Goal: Task Accomplishment & Management: Use online tool/utility

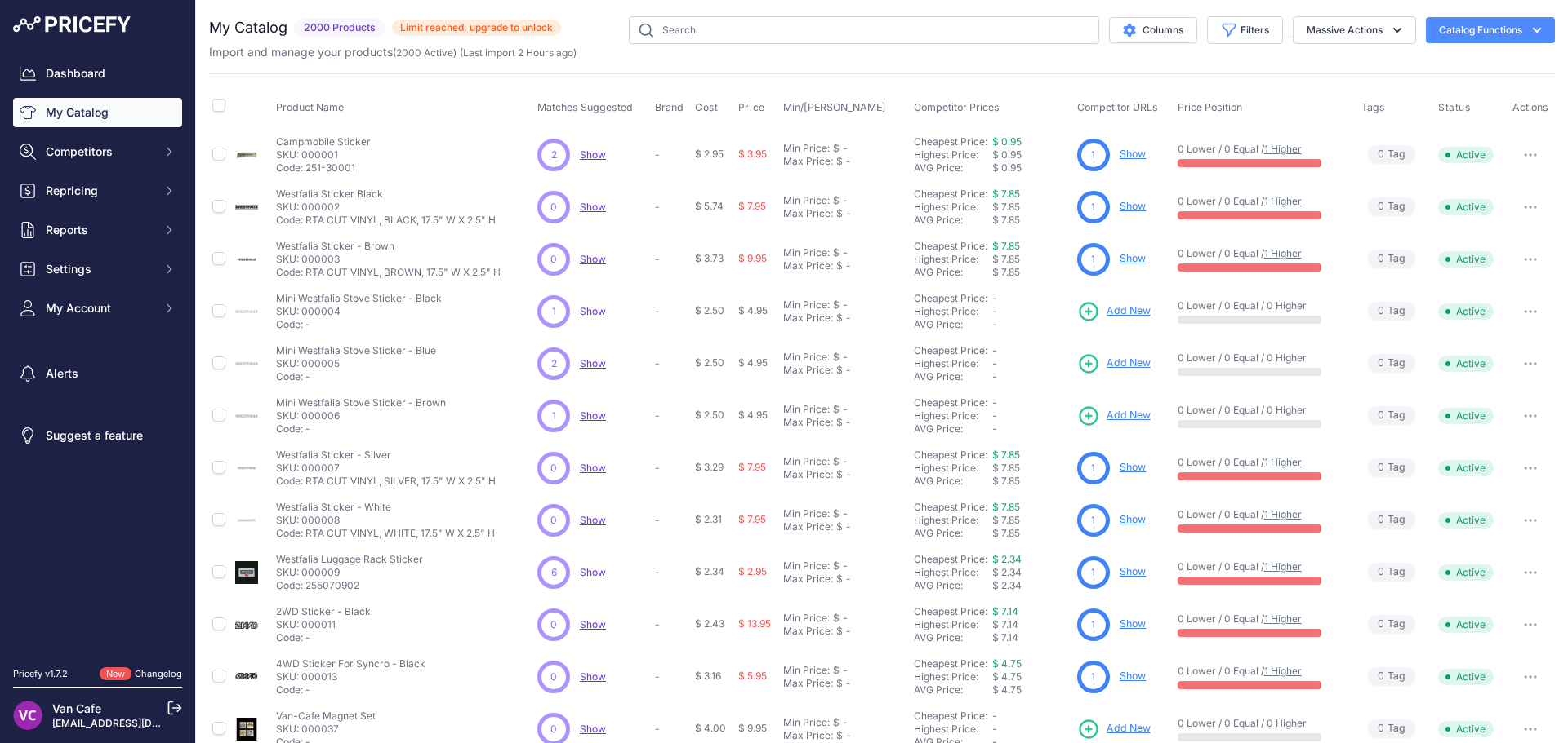
select select "English"
click at [729, 27] on input "text" at bounding box center [863, 31] width 470 height 28
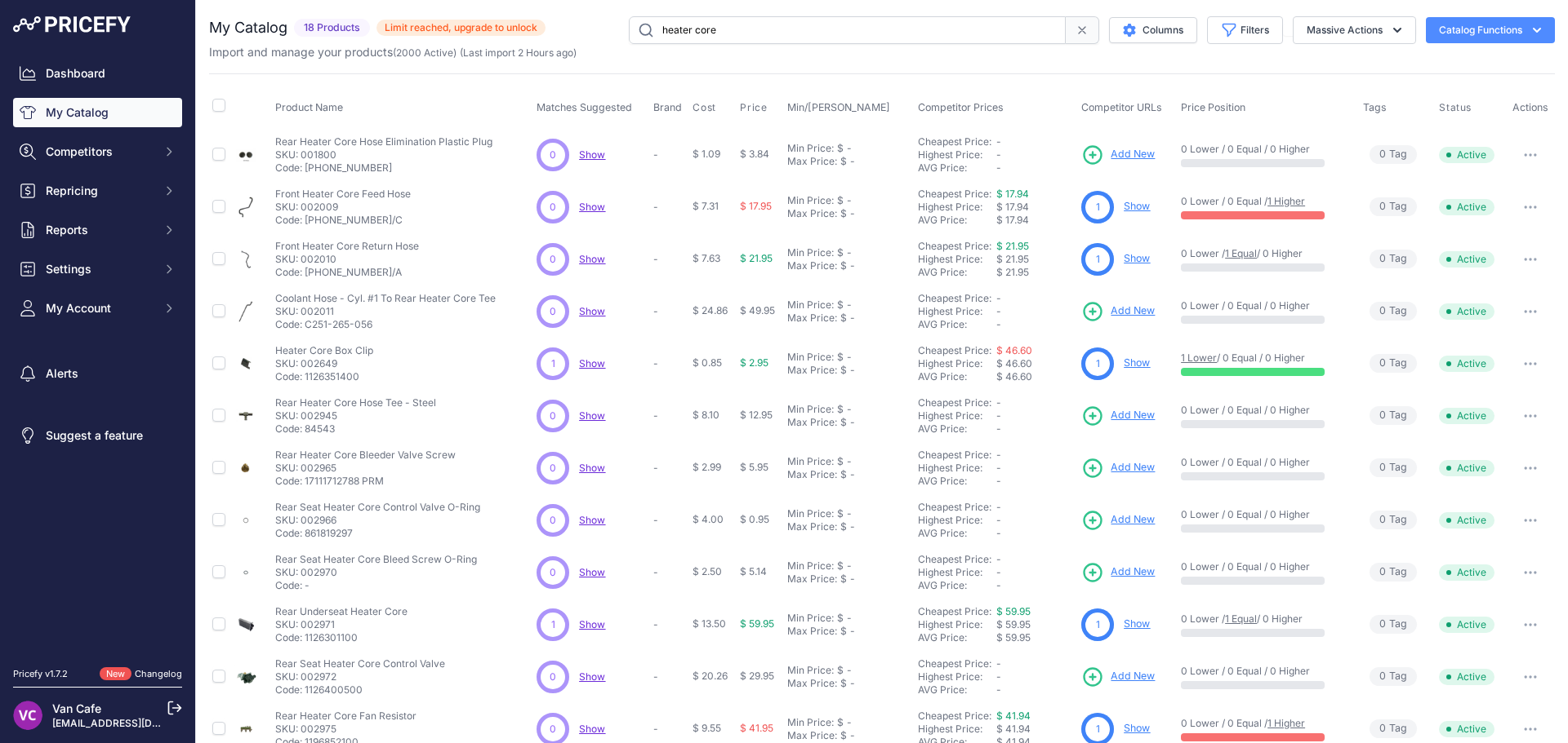
click at [786, 26] on input "heater core" at bounding box center [847, 31] width 437 height 28
click at [786, 25] on input "heater core" at bounding box center [847, 31] width 437 height 28
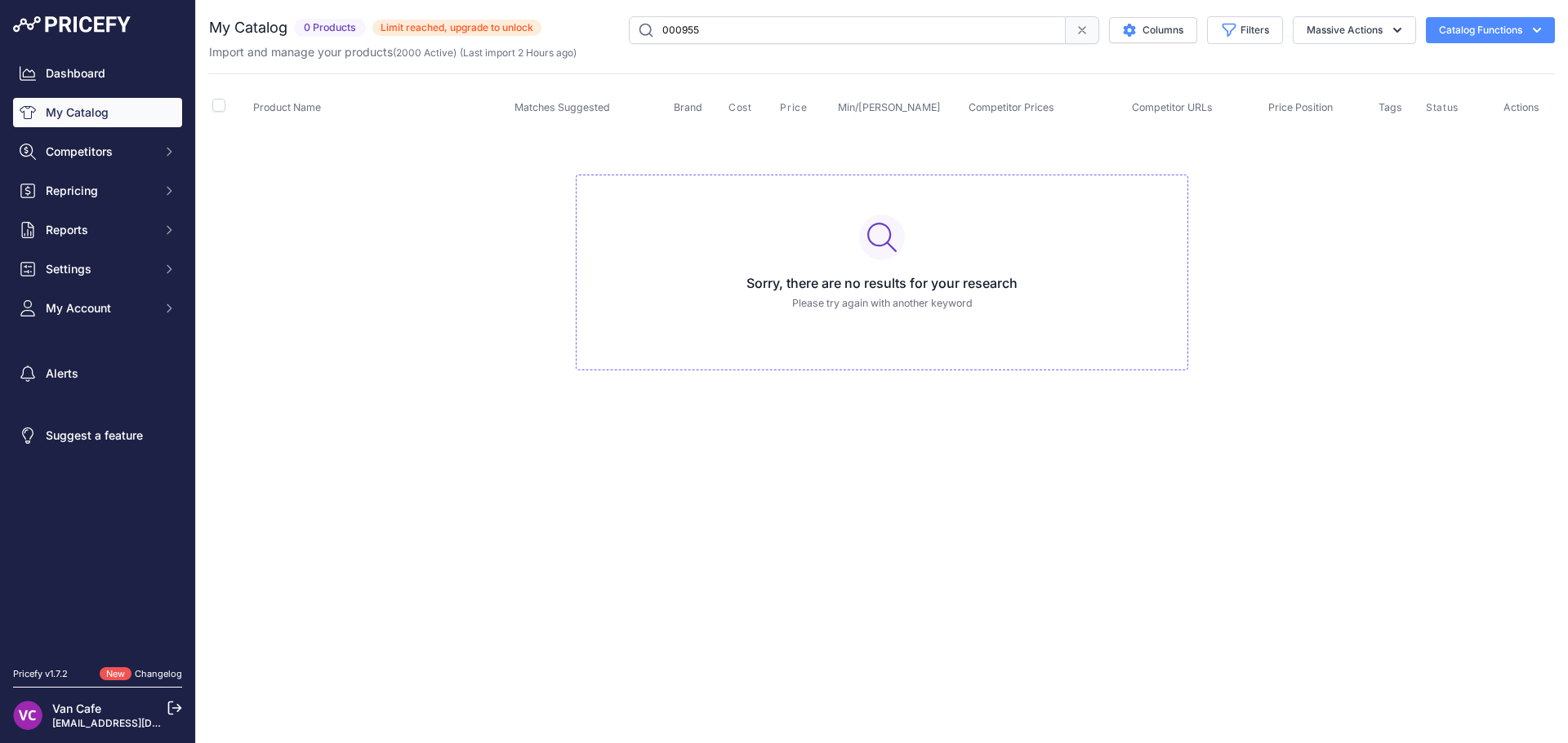
click at [786, 25] on input "000955" at bounding box center [847, 31] width 437 height 28
type input "front heater core"
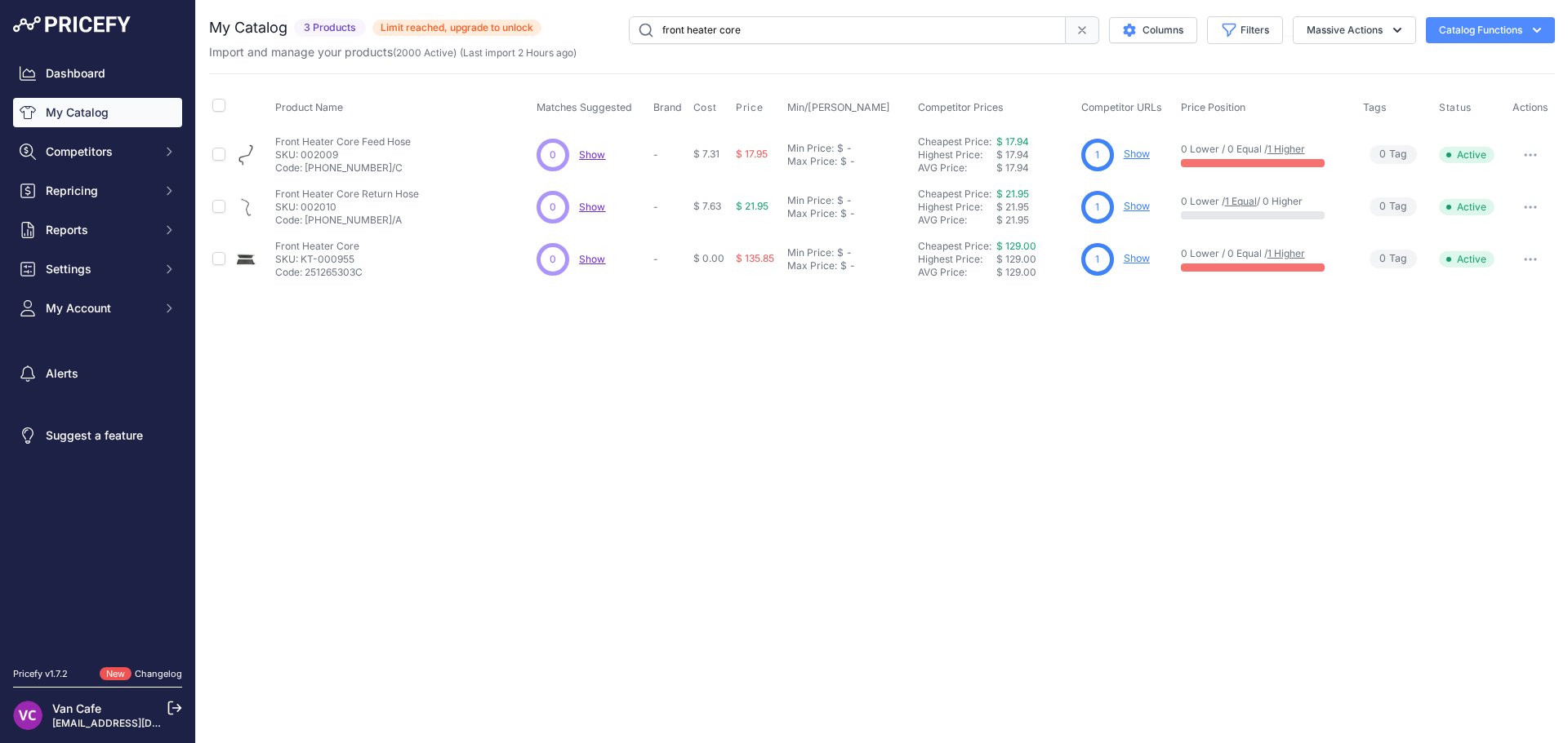
click at [1522, 266] on button "button" at bounding box center [1529, 260] width 32 height 23
click at [1108, 427] on div "Close You are not connected to the internet. ​" at bounding box center [882, 372] width 1372 height 743
click at [777, 29] on input "front heater core" at bounding box center [847, 31] width 437 height 28
click at [776, 28] on input "front heater core" at bounding box center [847, 31] width 437 height 28
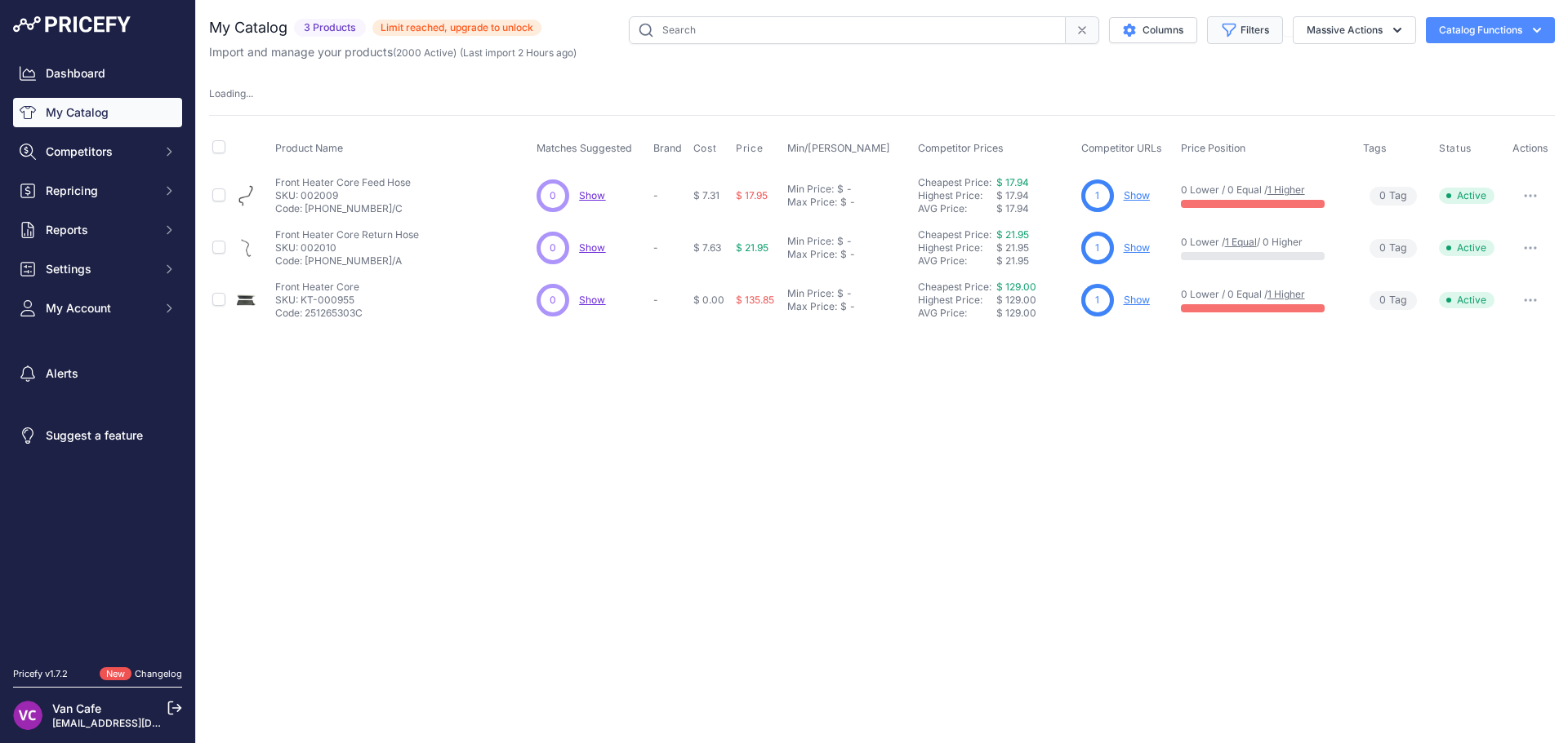
click at [1207, 29] on button "Filters" at bounding box center [1245, 31] width 76 height 28
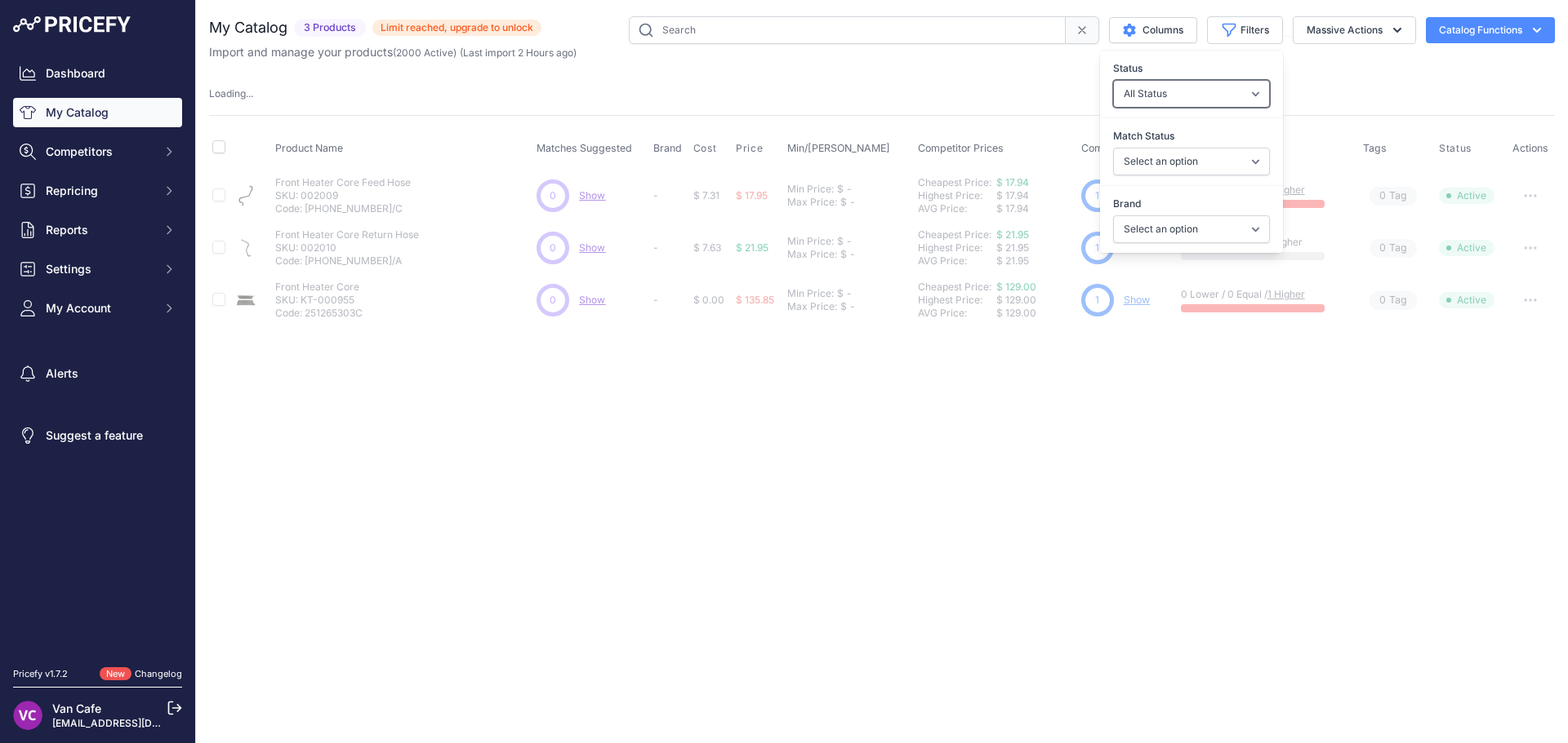
click at [1154, 99] on select "All Status Only Enabled Only Disabled" at bounding box center [1190, 94] width 156 height 28
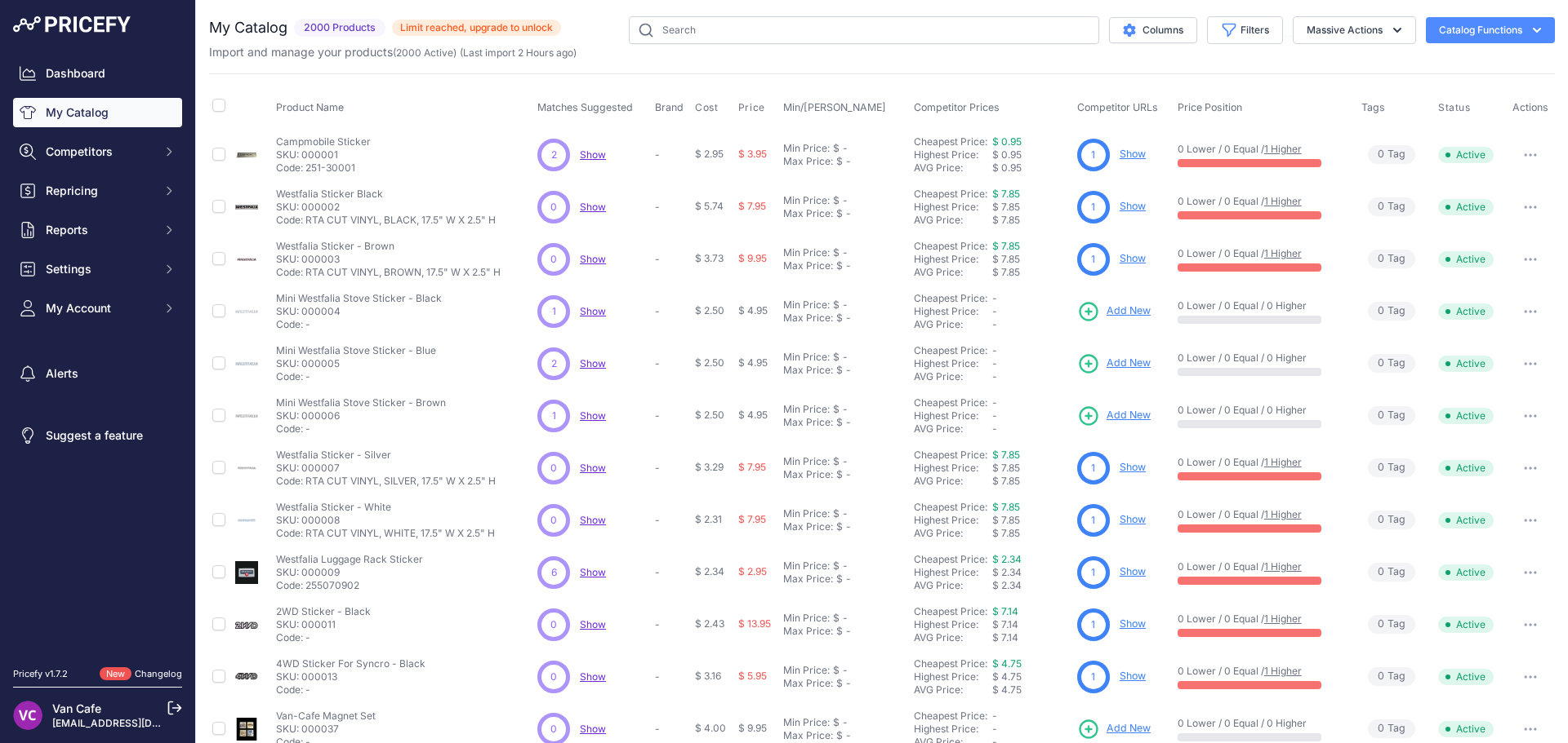
click at [1010, 72] on div "My Catalog 2000 Products ​" at bounding box center [881, 490] width 1345 height 947
click at [1207, 21] on button "Filters" at bounding box center [1245, 31] width 76 height 28
click at [1155, 164] on select "Select an option Matched Unmatched" at bounding box center [1190, 162] width 156 height 28
click at [1034, 76] on div "Product Name Matches Suggested Brand Cost" at bounding box center [881, 493] width 1345 height 839
click at [1207, 30] on button "Filters" at bounding box center [1245, 31] width 76 height 28
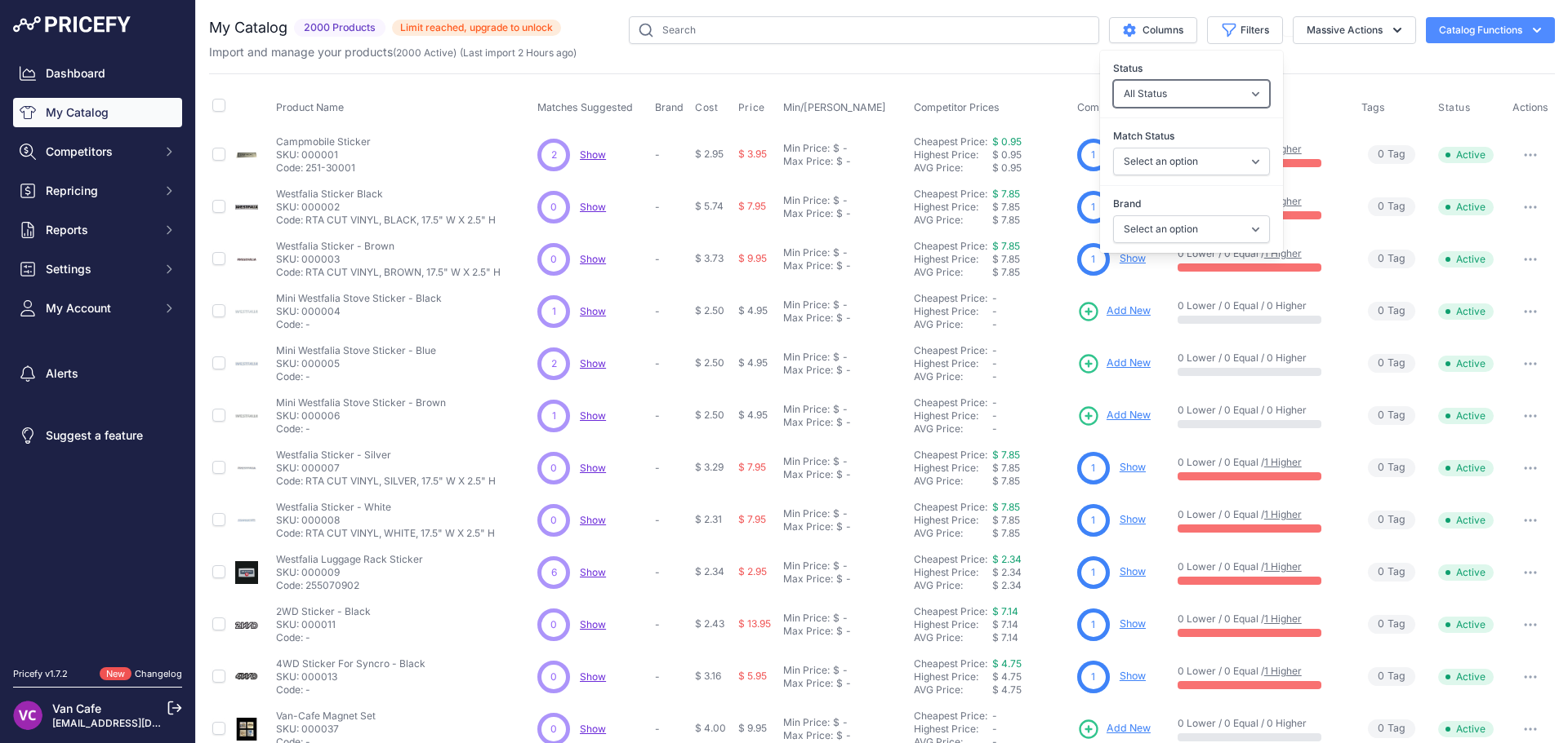
click at [1164, 103] on select "All Status Only Enabled Only Disabled" at bounding box center [1190, 94] width 156 height 28
click at [1051, 88] on th "Competitor Prices" at bounding box center [992, 108] width 163 height 41
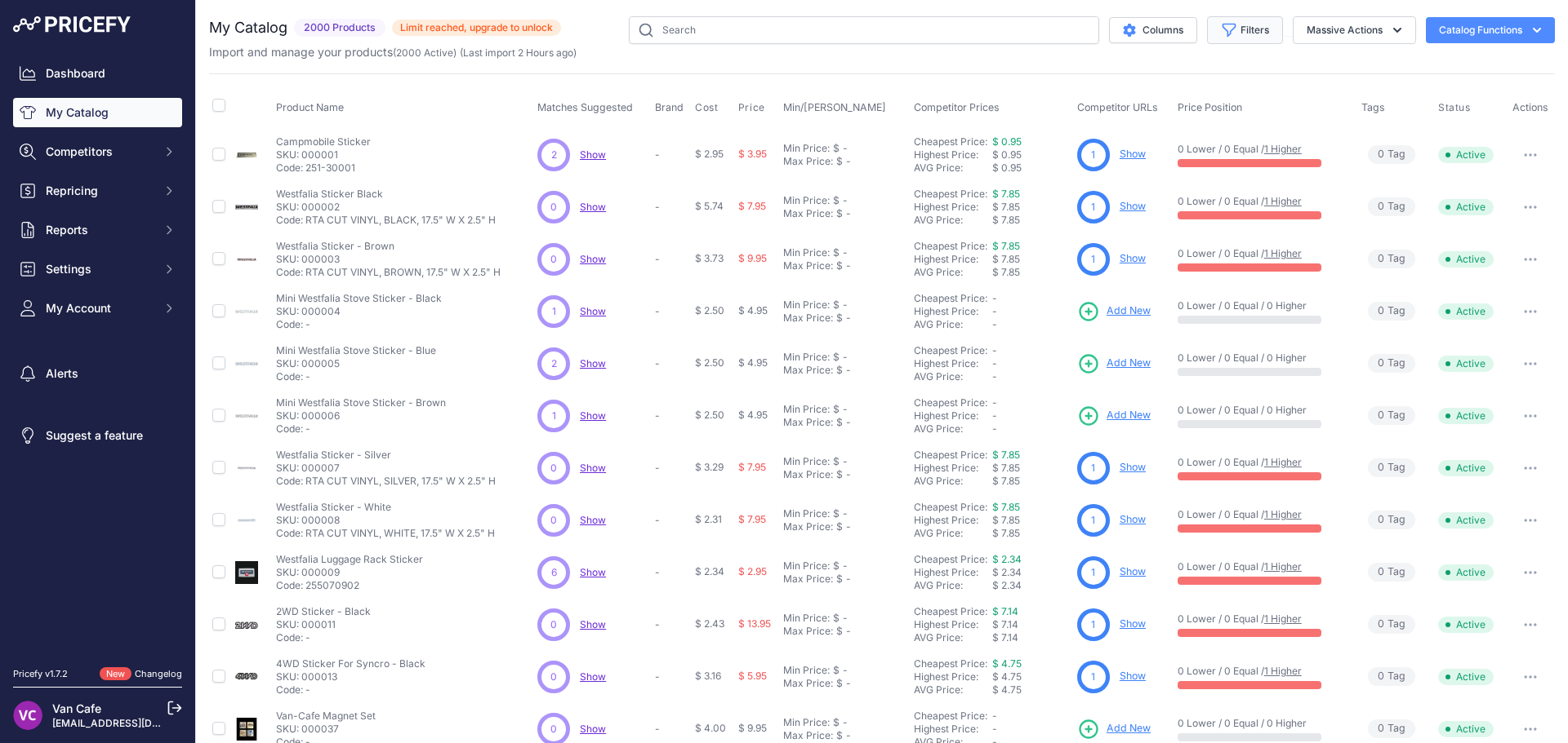
click at [1227, 36] on button "Filters" at bounding box center [1245, 31] width 76 height 28
click at [1204, 150] on select "Select an option Matched Unmatched" at bounding box center [1190, 162] width 156 height 28
select select "1"
click at [1113, 148] on select "Select an option Matched Unmatched" at bounding box center [1190, 162] width 156 height 28
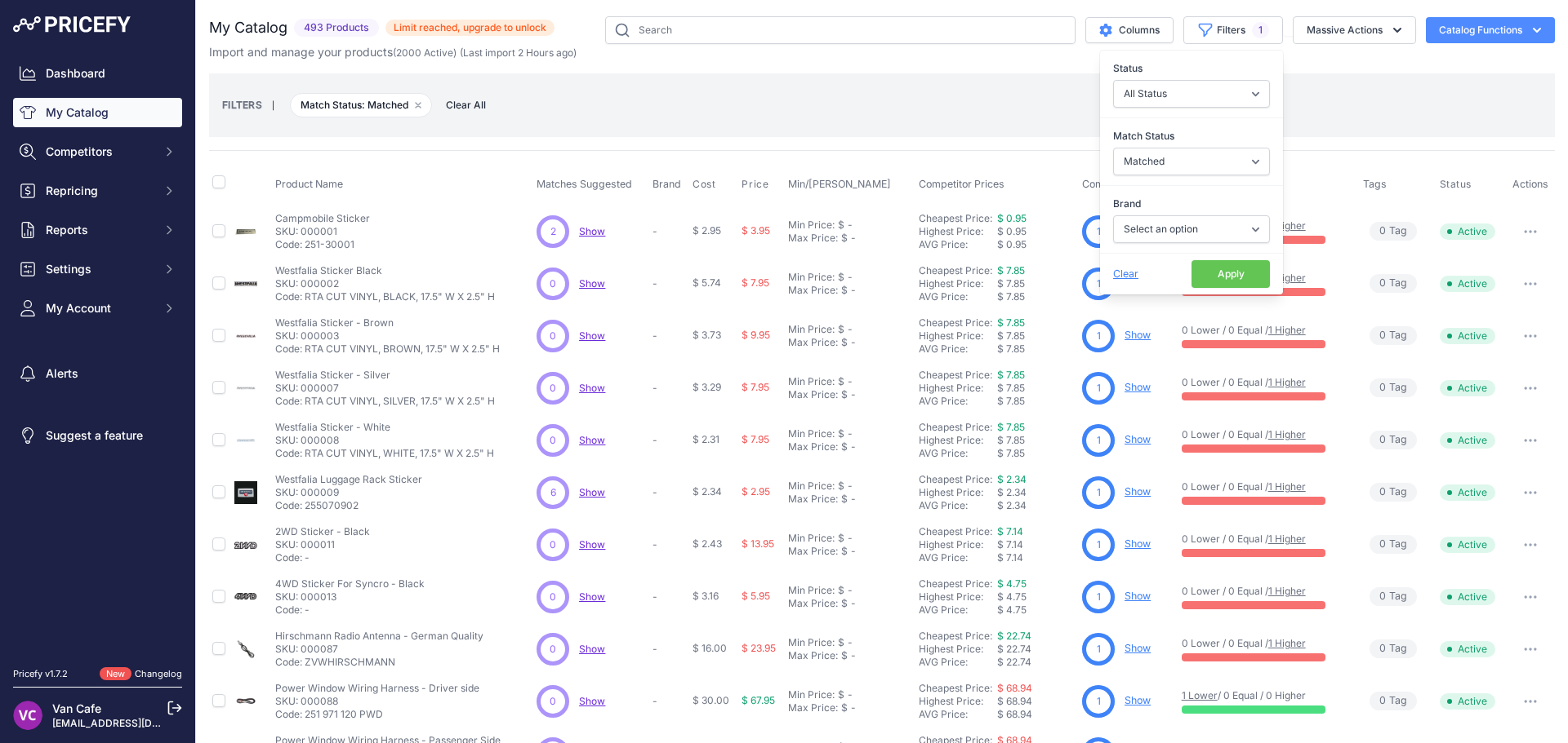
click at [998, 110] on div "FILTERS | Match Status: Matched Remove filter option Clear All" at bounding box center [882, 105] width 1320 height 44
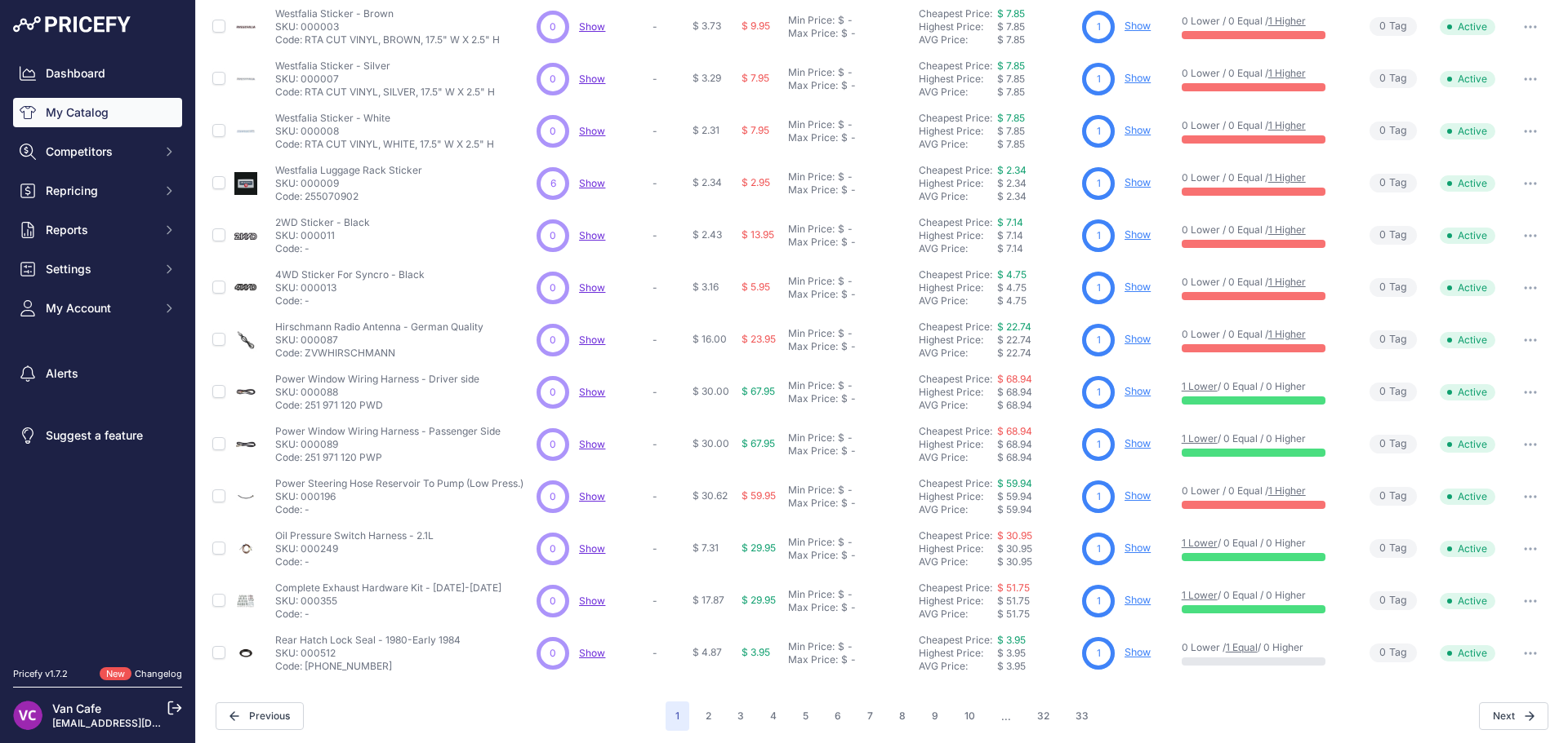
scroll to position [314, 0]
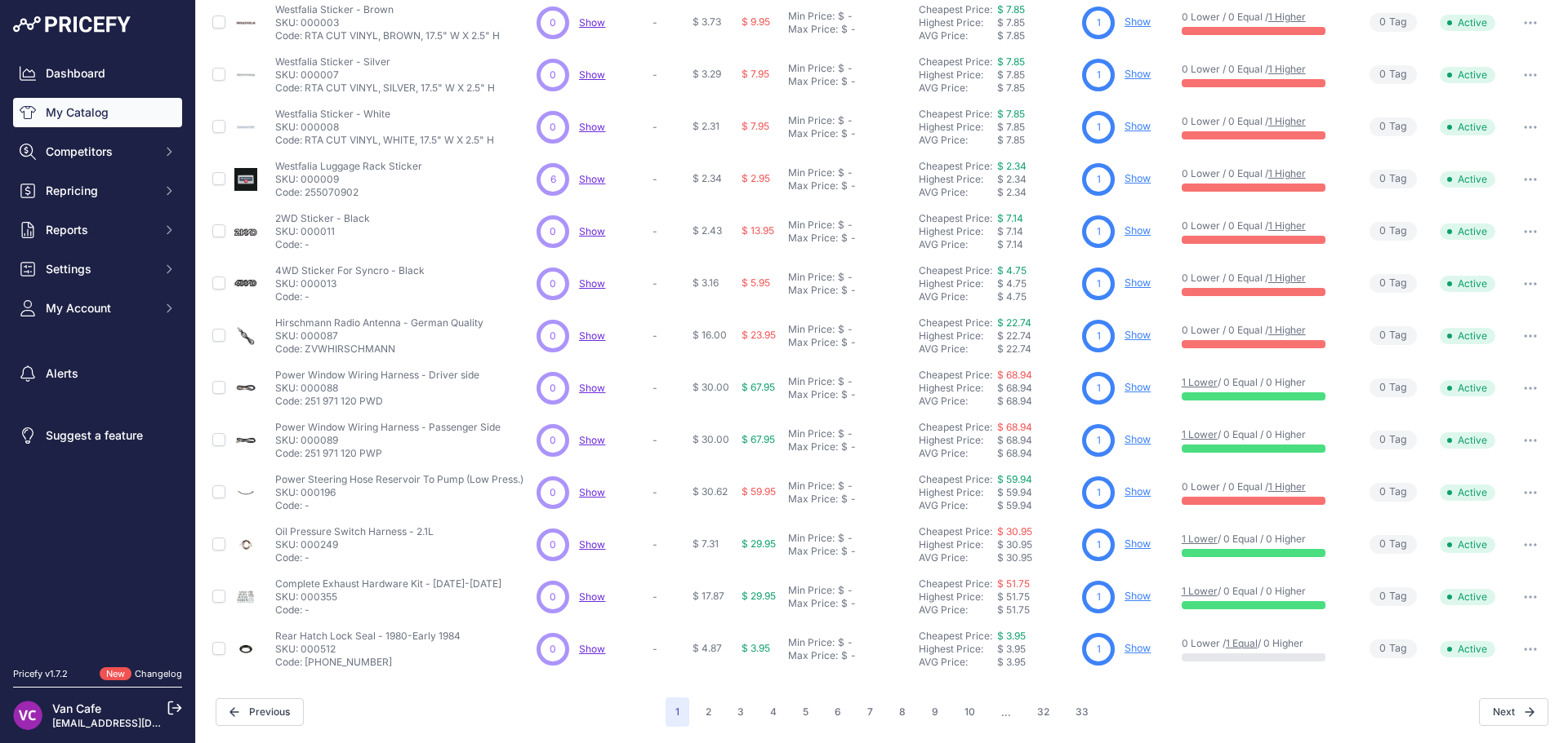
click at [1194, 592] on link "1 Lower" at bounding box center [1199, 591] width 36 height 12
click at [701, 716] on button "2" at bounding box center [708, 712] width 26 height 30
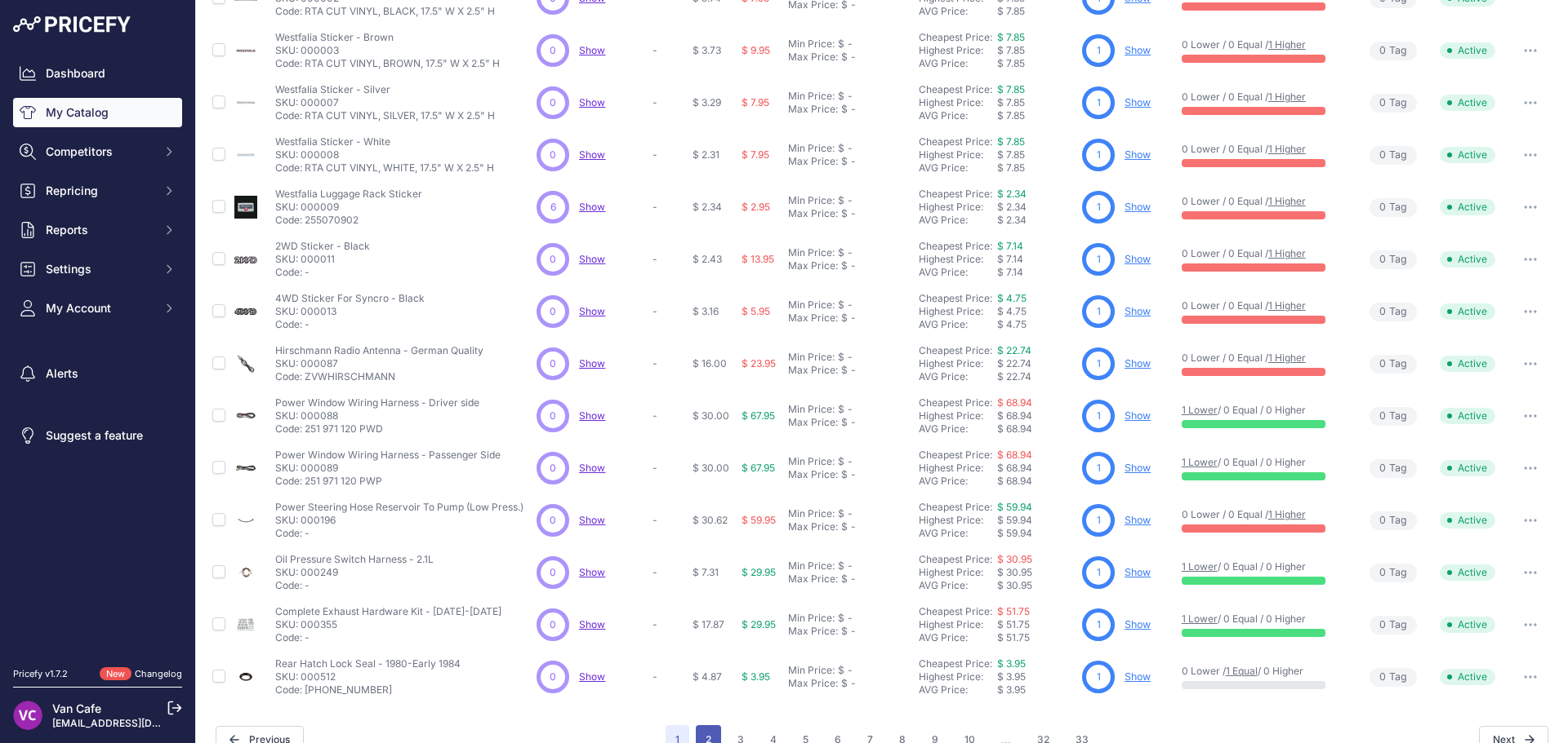
scroll to position [341, 0]
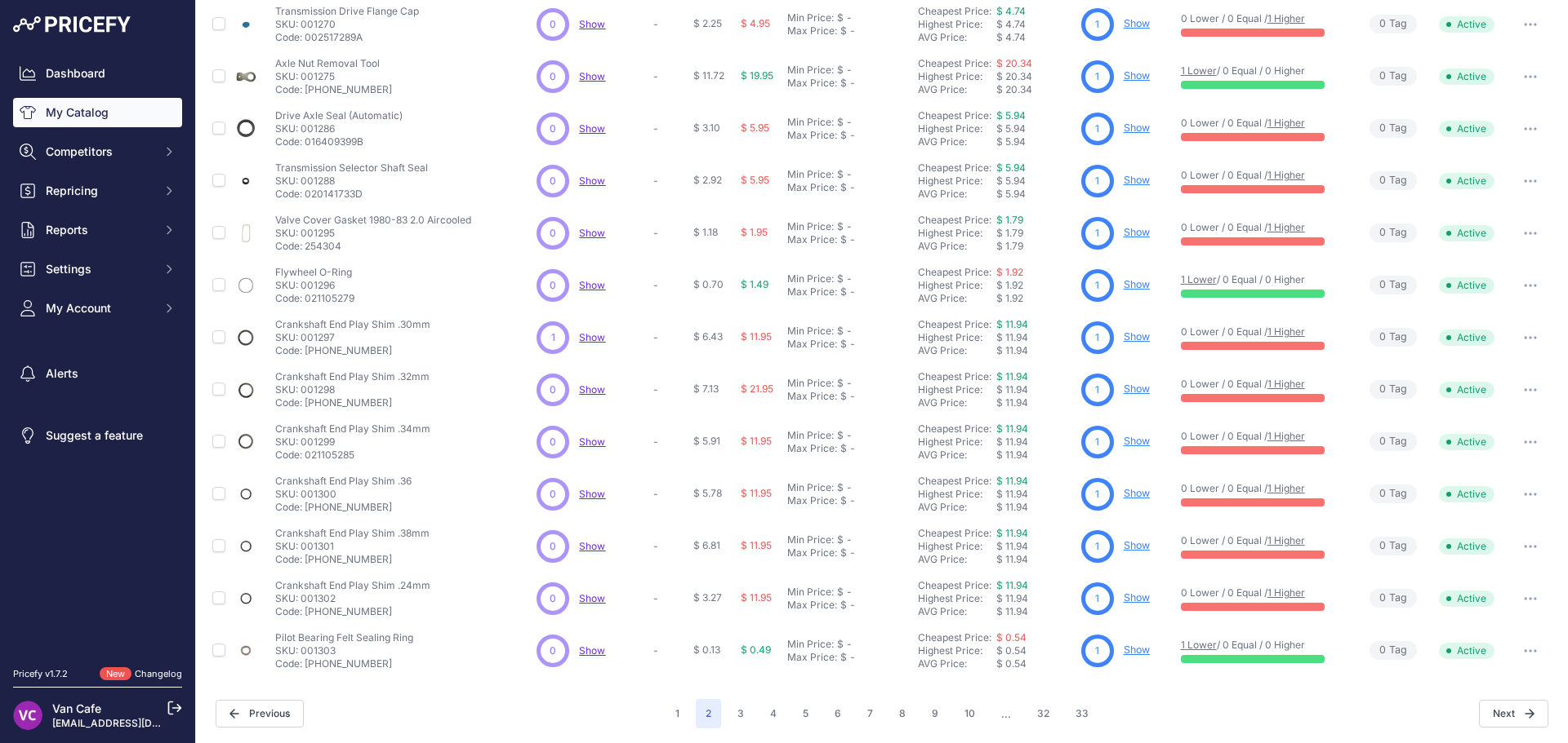
scroll to position [314, 0]
click at [740, 717] on button "3" at bounding box center [741, 712] width 26 height 30
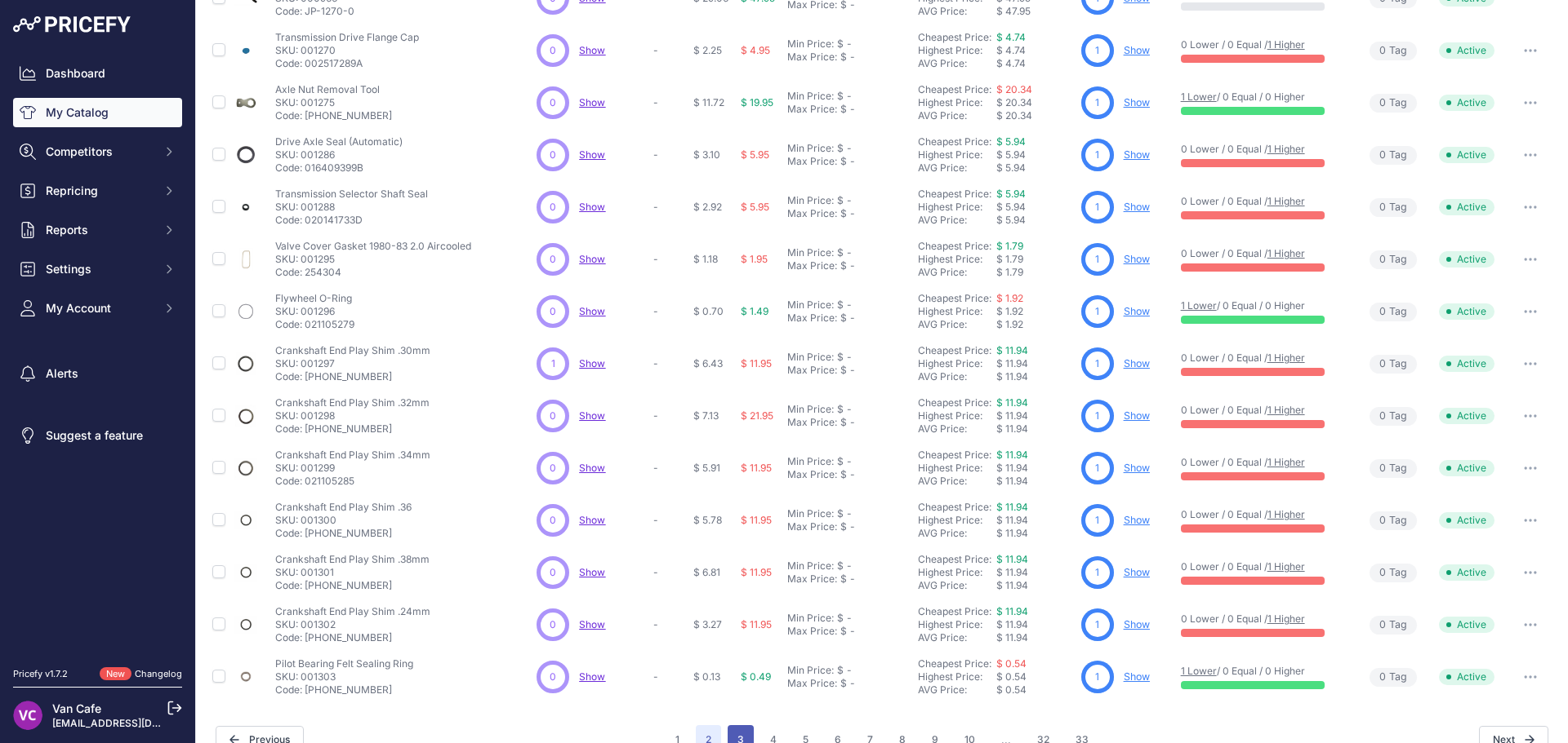
scroll to position [341, 0]
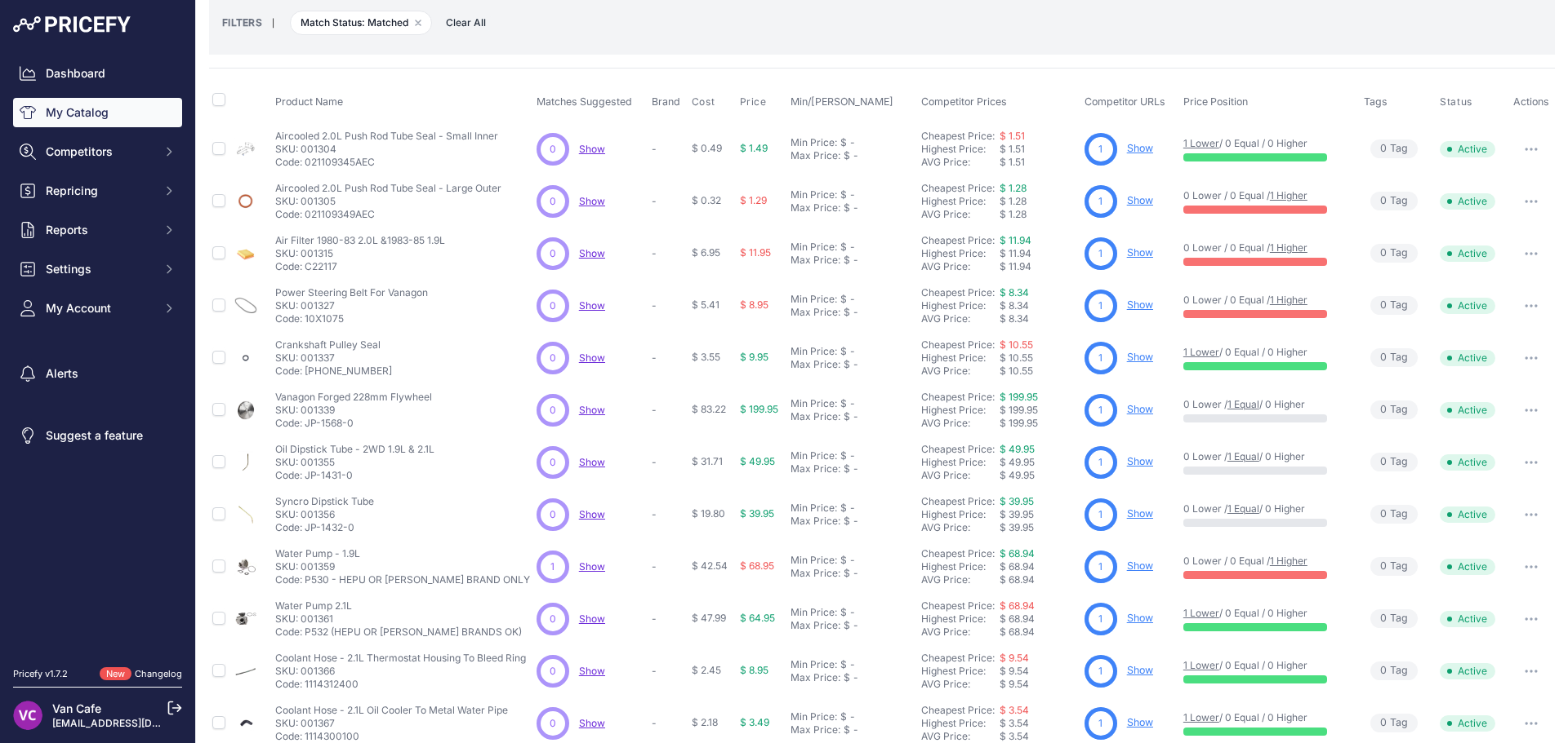
scroll to position [218, 0]
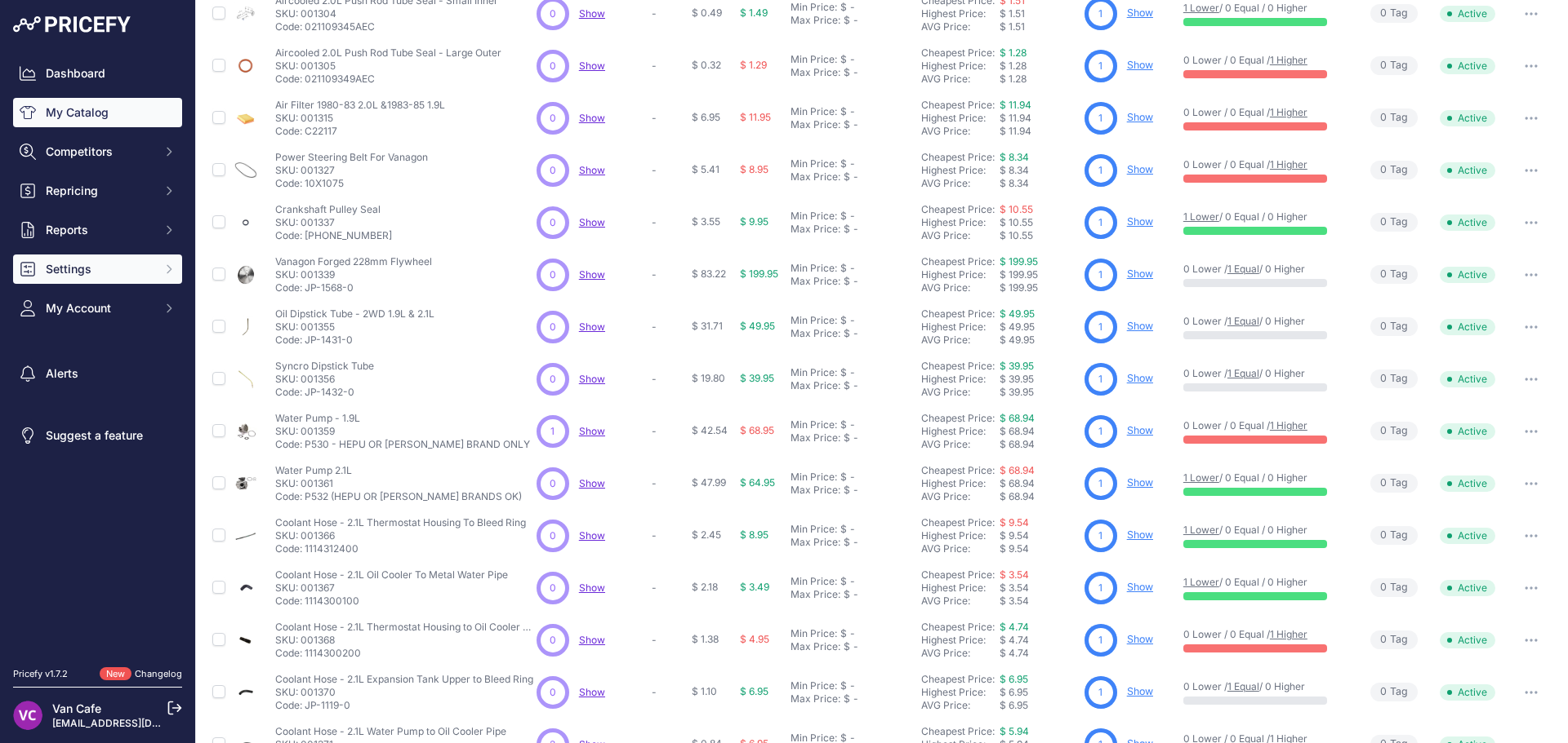
click at [81, 268] on span "Settings" at bounding box center [99, 270] width 107 height 17
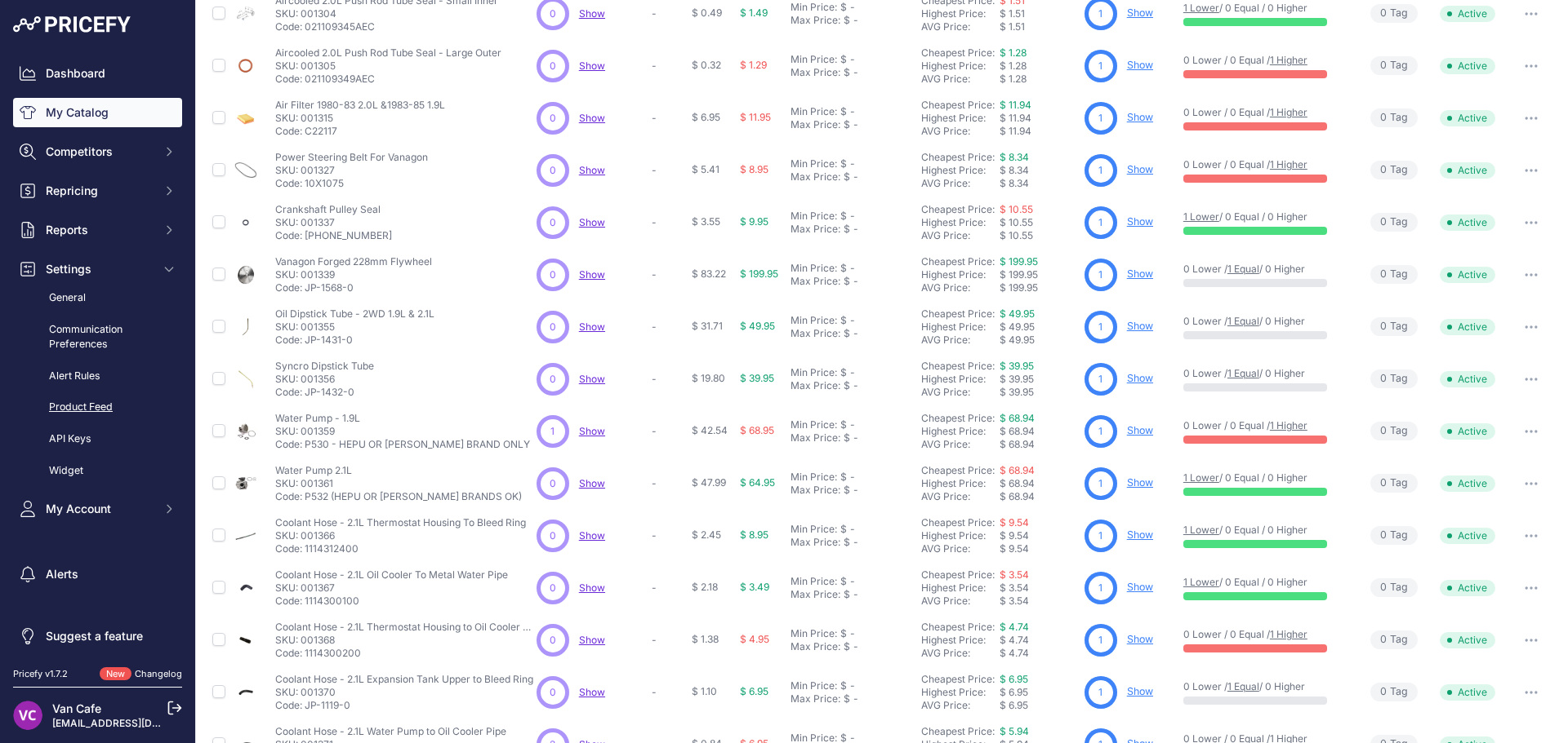
click at [73, 405] on link "Product Feed" at bounding box center [98, 407] width 169 height 29
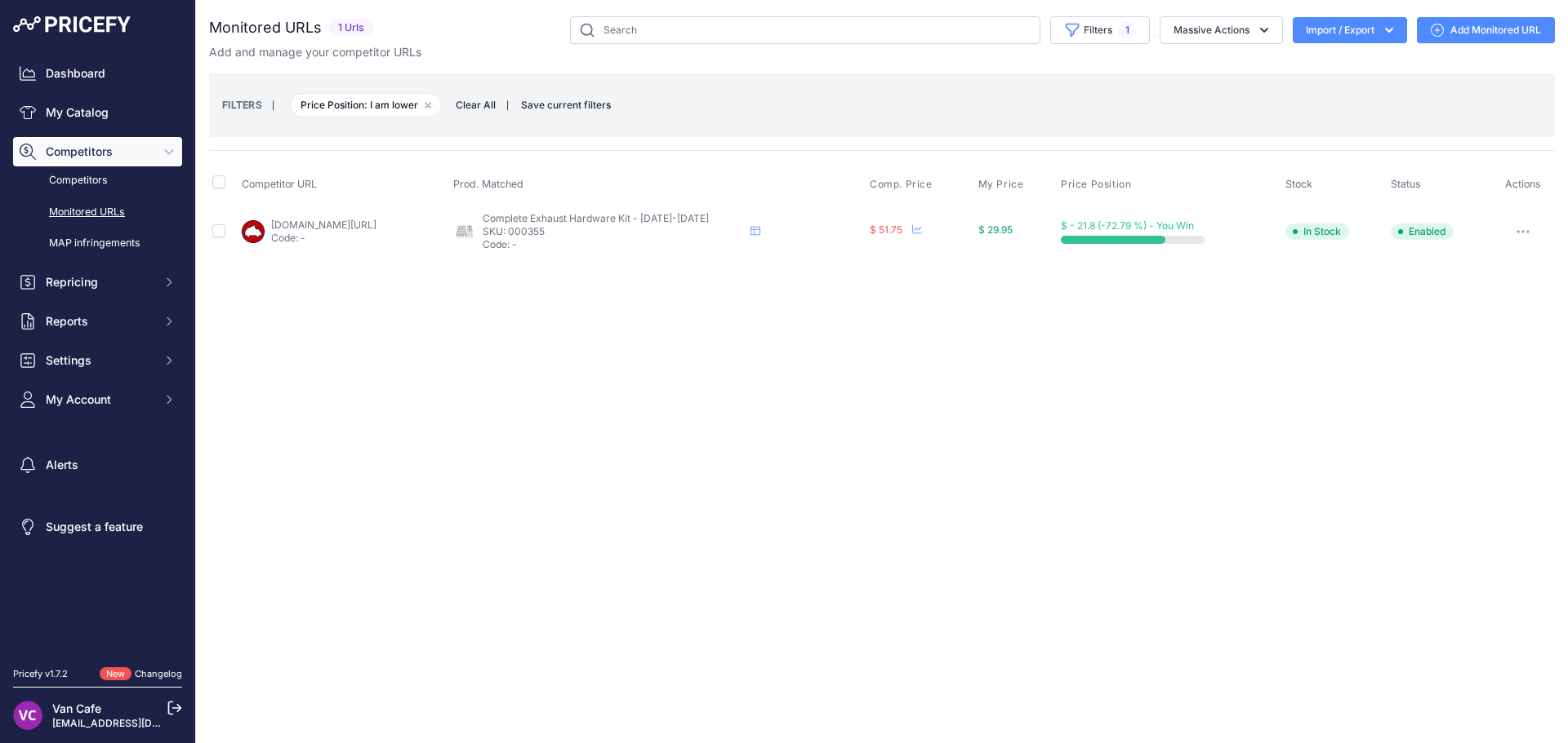
select select "English"
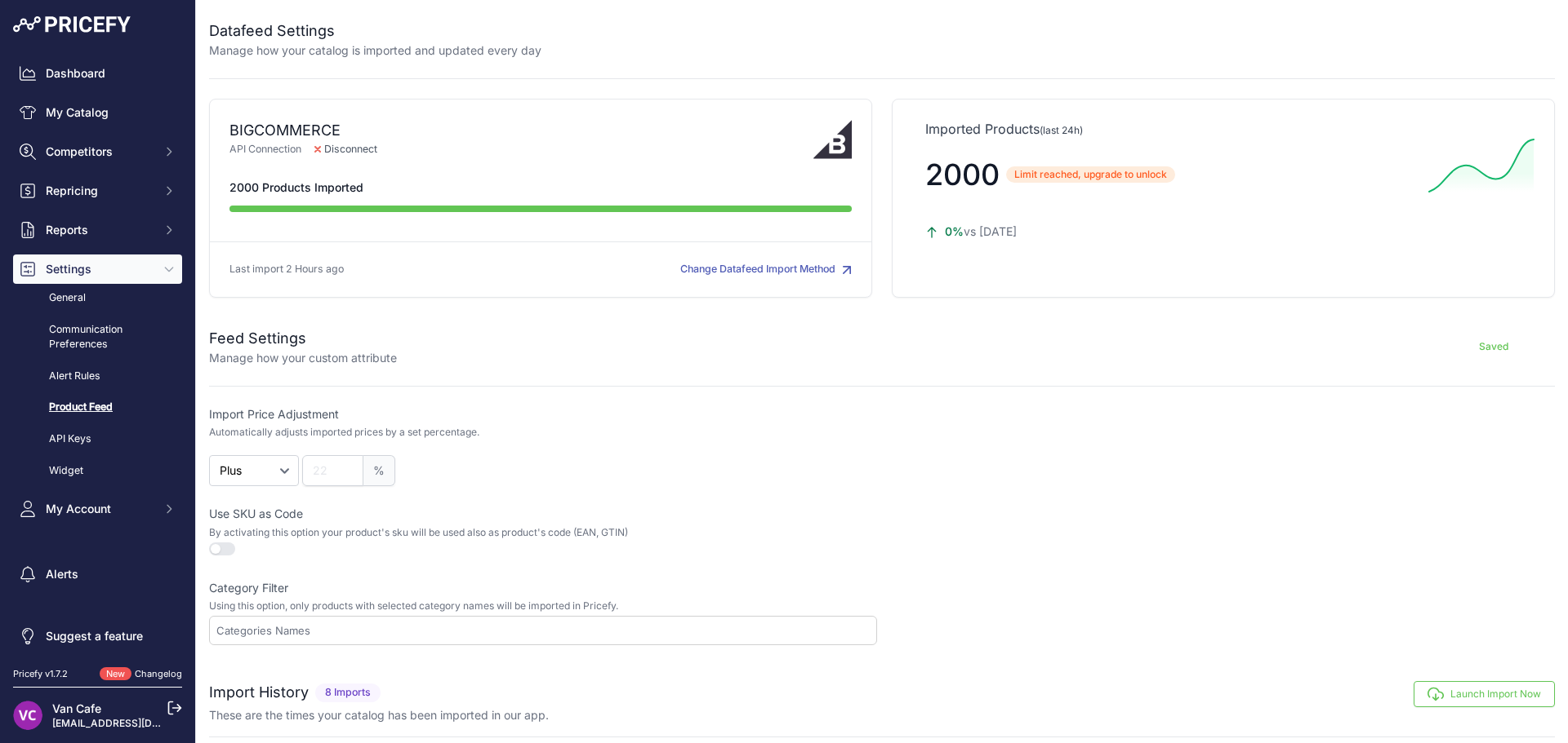
select select "English"
click at [109, 156] on span "Competitors" at bounding box center [99, 152] width 107 height 17
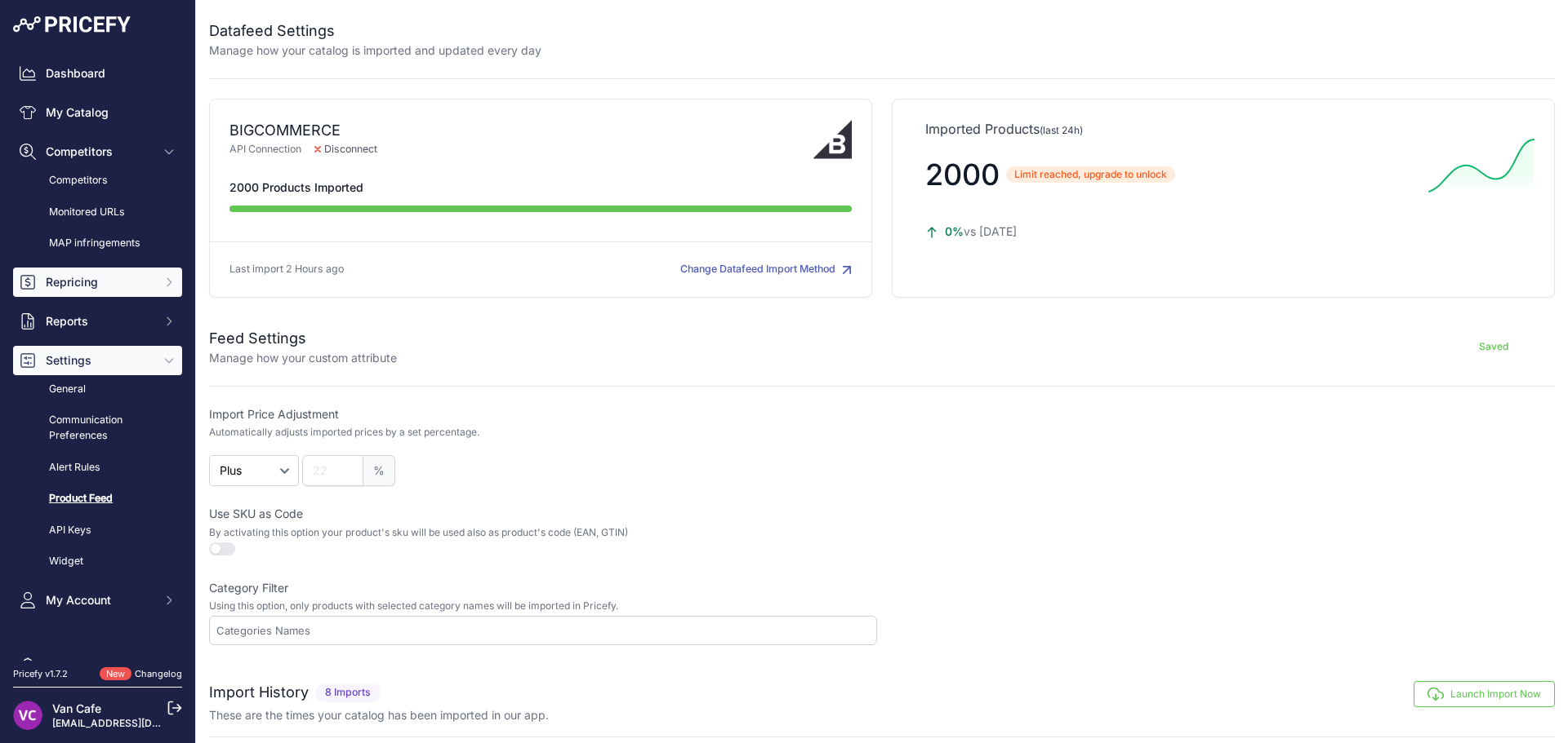
click at [132, 267] on button "Repricing" at bounding box center [98, 282] width 169 height 30
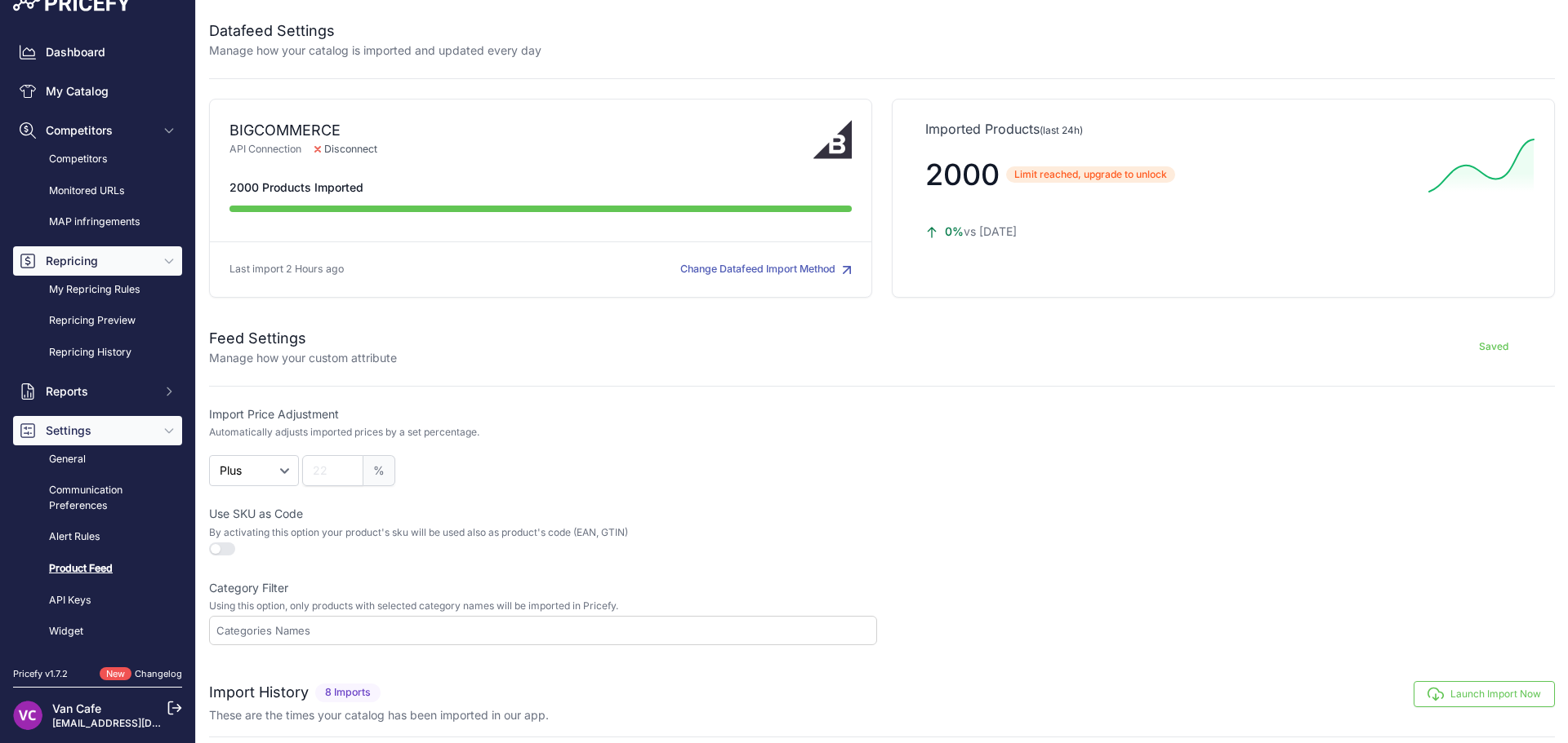
scroll to position [27, 0]
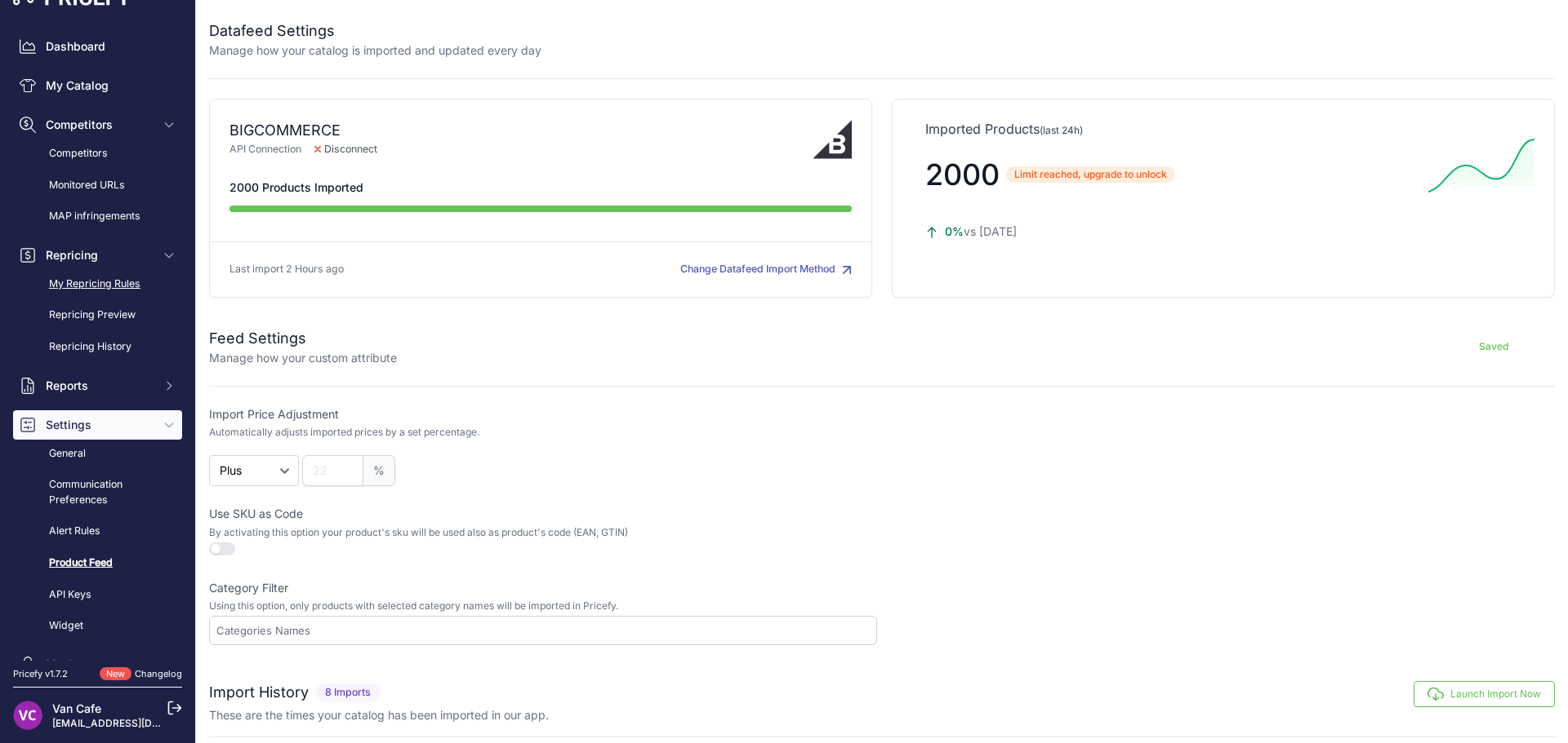
click at [117, 281] on link "My Repricing Rules" at bounding box center [98, 284] width 169 height 29
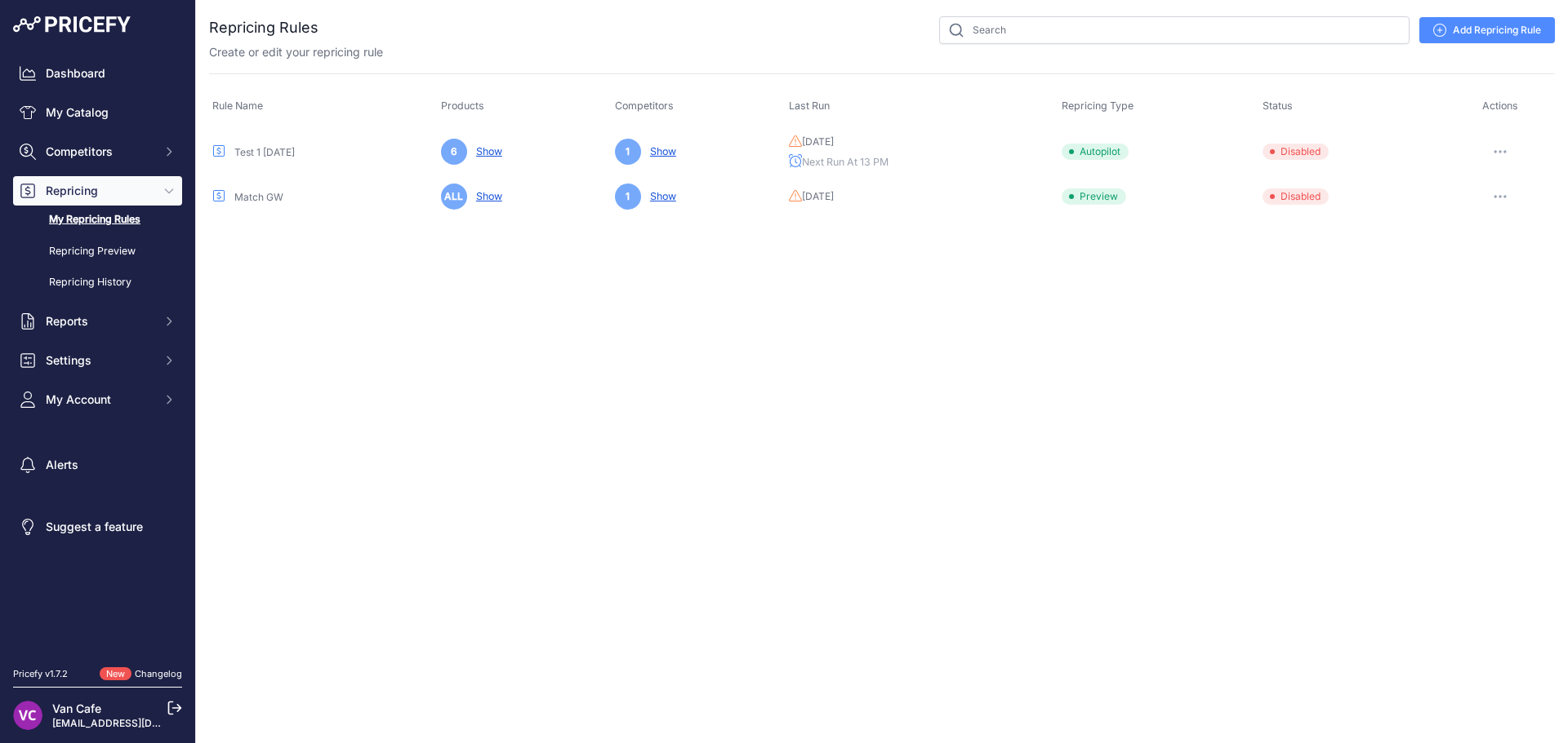
select select "English"
click at [84, 251] on link "Repricing Preview" at bounding box center [98, 252] width 169 height 29
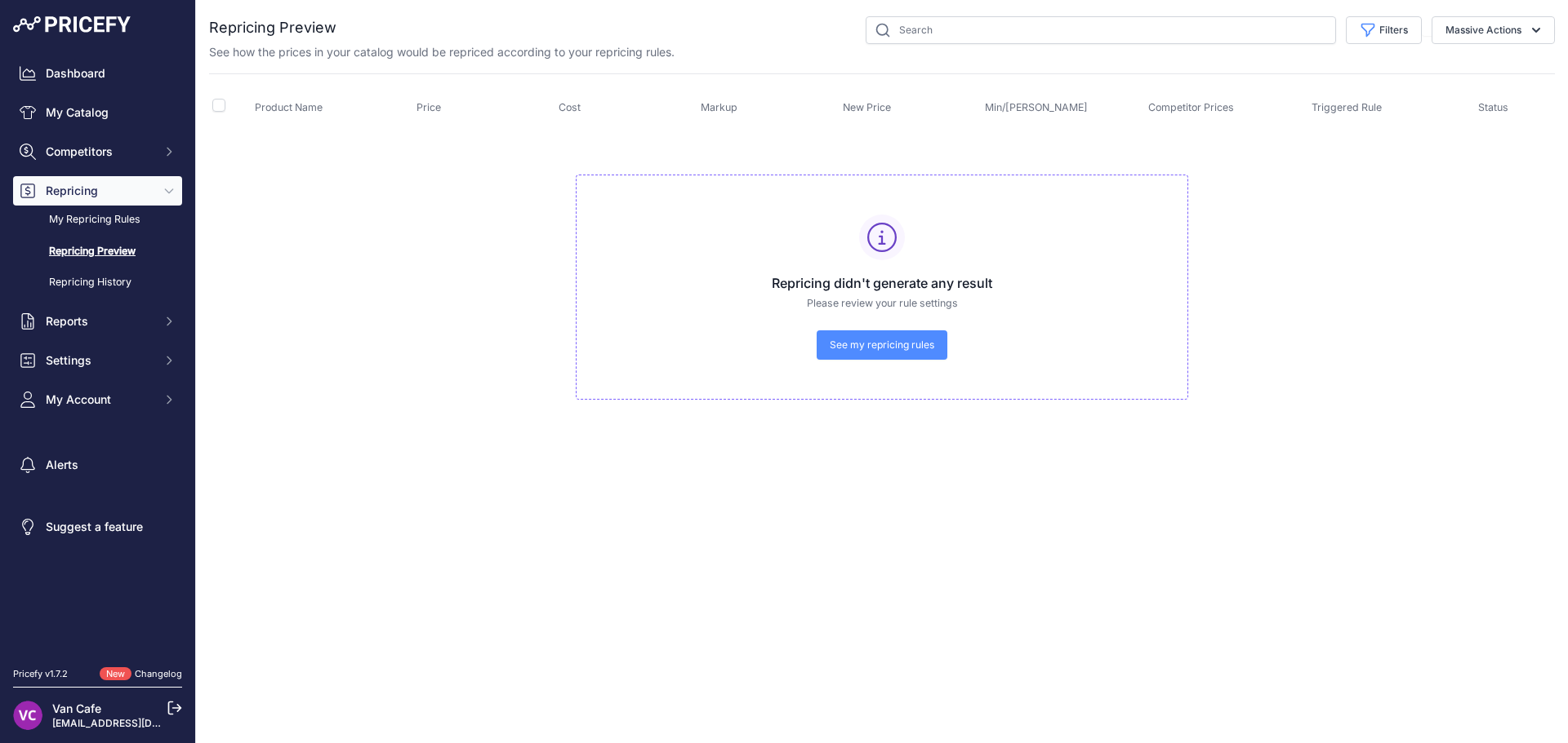
select select "English"
click at [82, 276] on link "Repricing History" at bounding box center [98, 282] width 169 height 29
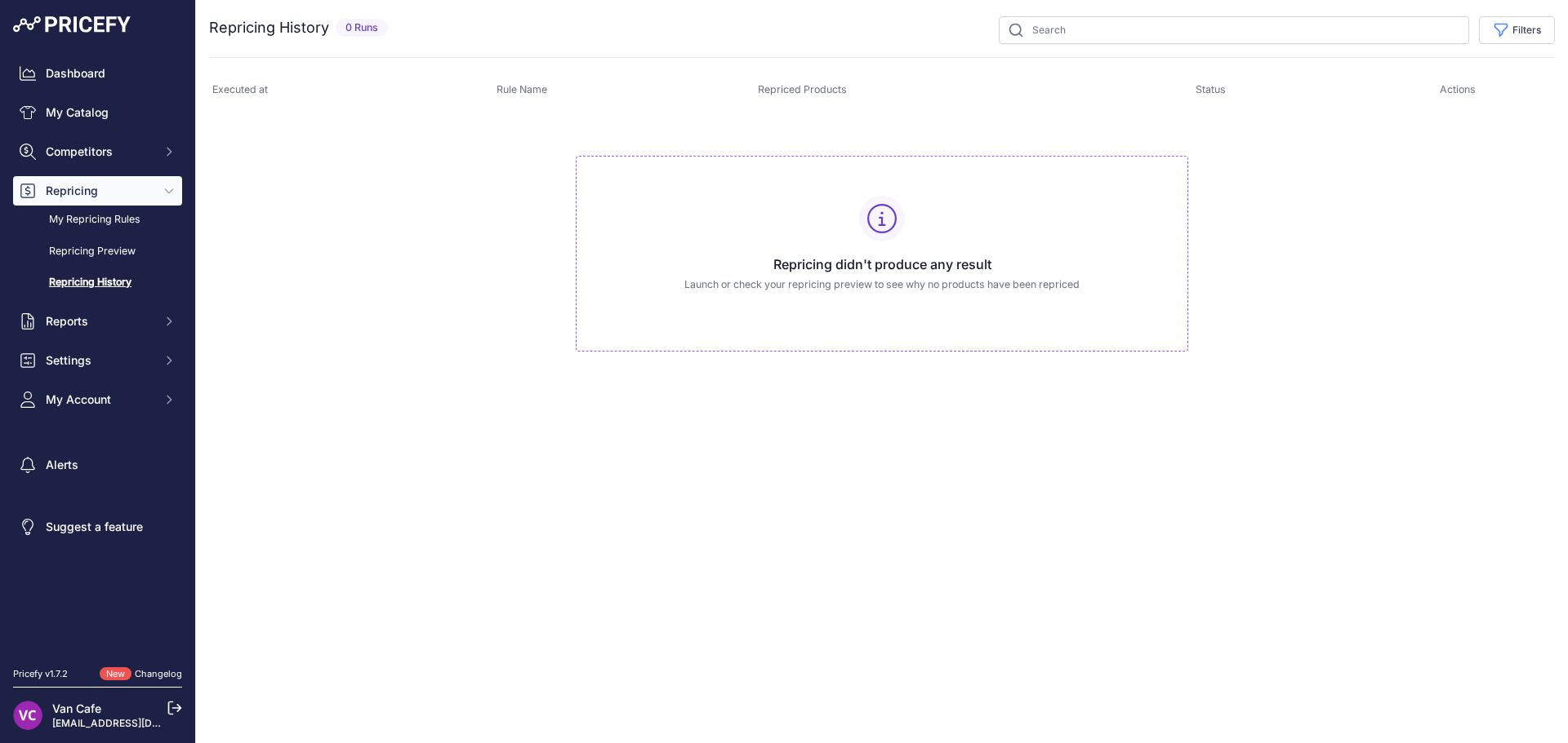
select select "English"
click at [99, 223] on link "My Repricing Rules" at bounding box center [98, 220] width 169 height 29
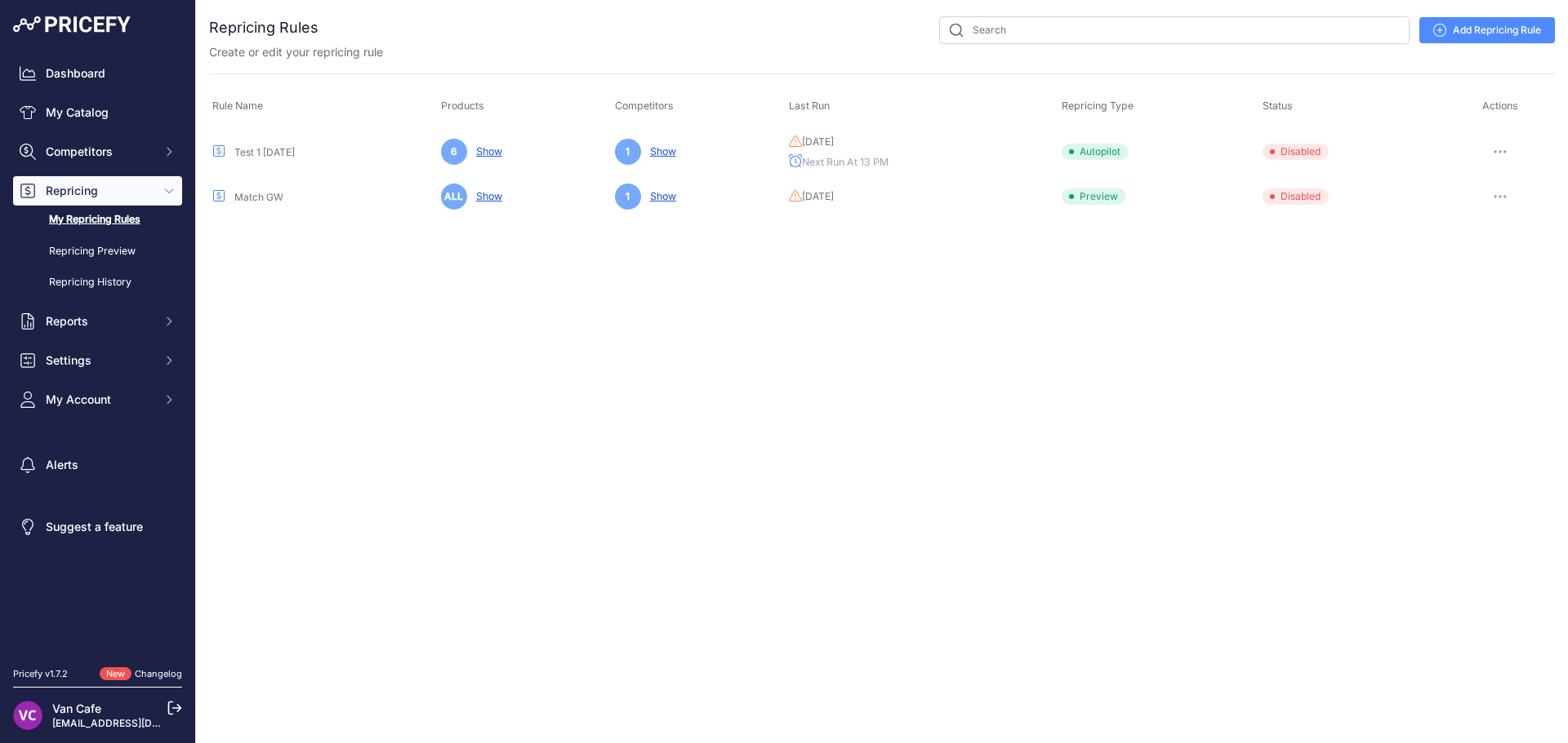
select select "English"
